Goal: Information Seeking & Learning: Learn about a topic

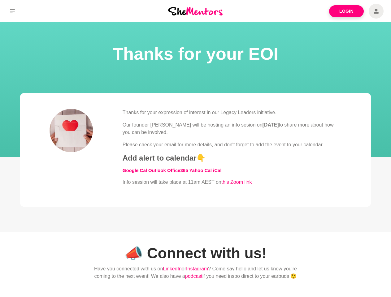
click at [195, 148] on div "Thanks for your expression of interest in our Legacy Leaders initiative. Our fo…" at bounding box center [231, 147] width 219 height 77
click at [12, 11] on icon at bounding box center [12, 11] width 5 height 4
